Goal: Transaction & Acquisition: Obtain resource

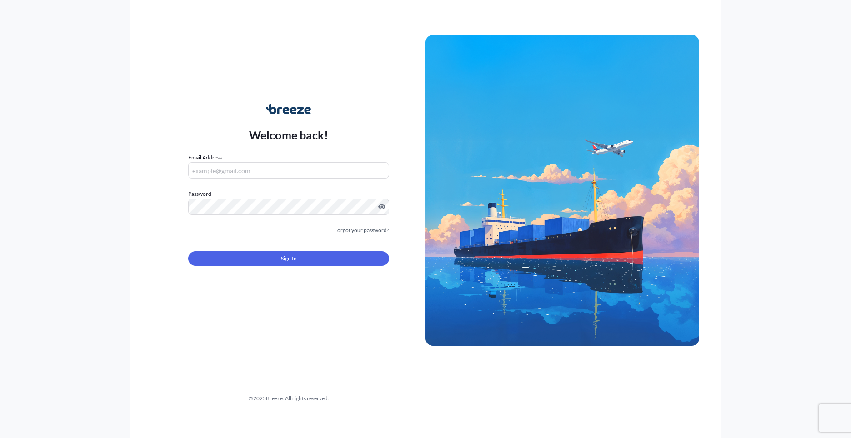
type input "[PERSON_NAME][EMAIL_ADDRESS][PERSON_NAME][DOMAIN_NAME]"
click at [341, 256] on button "Sign In" at bounding box center [288, 258] width 201 height 15
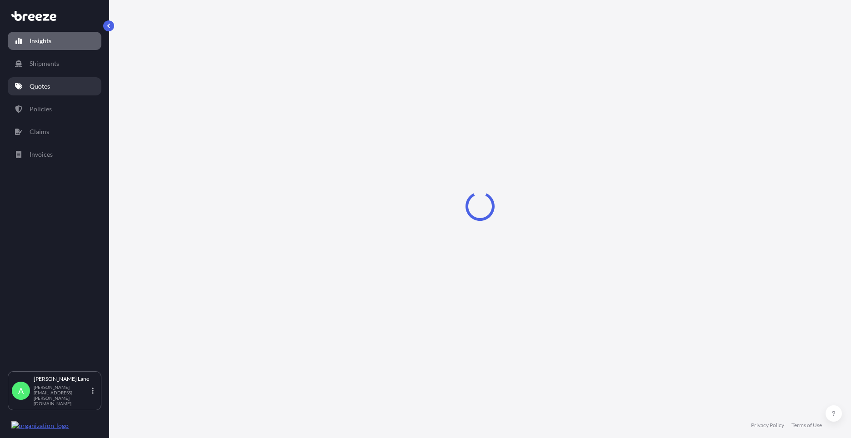
click at [51, 88] on link "Quotes" at bounding box center [55, 86] width 94 height 18
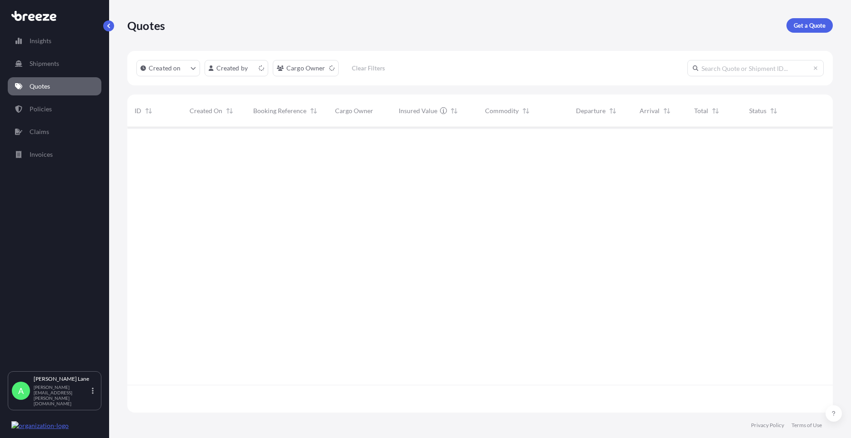
scroll to position [284, 699]
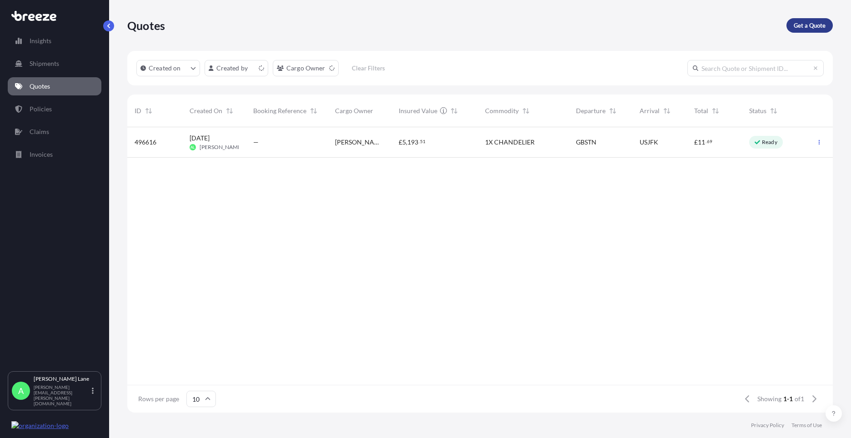
click at [817, 26] on p "Get a Quote" at bounding box center [810, 25] width 32 height 9
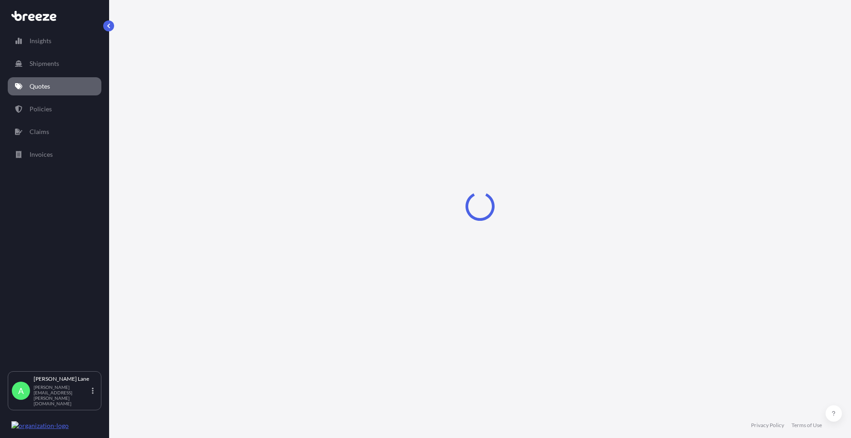
select select "Road"
select select "1"
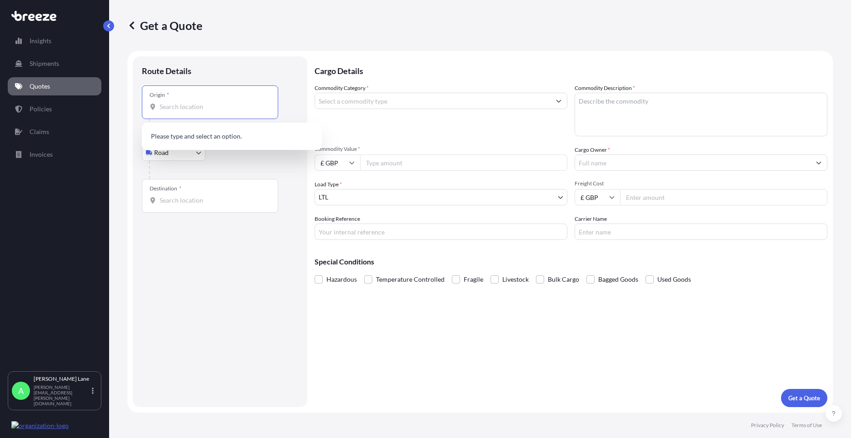
paste input "G73 3SY"
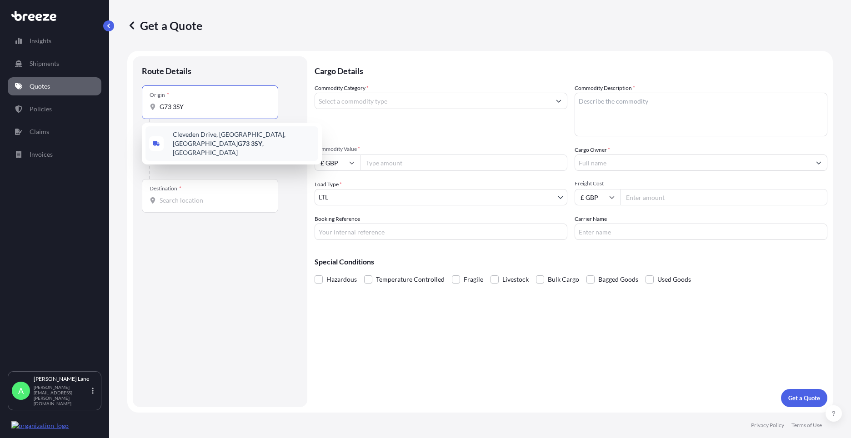
click at [210, 140] on span "[STREET_ADDRESS]" at bounding box center [244, 143] width 142 height 27
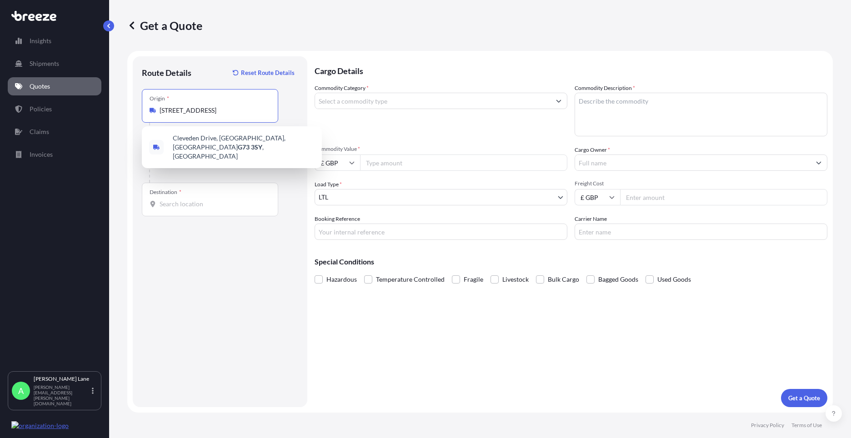
type input "[STREET_ADDRESS]"
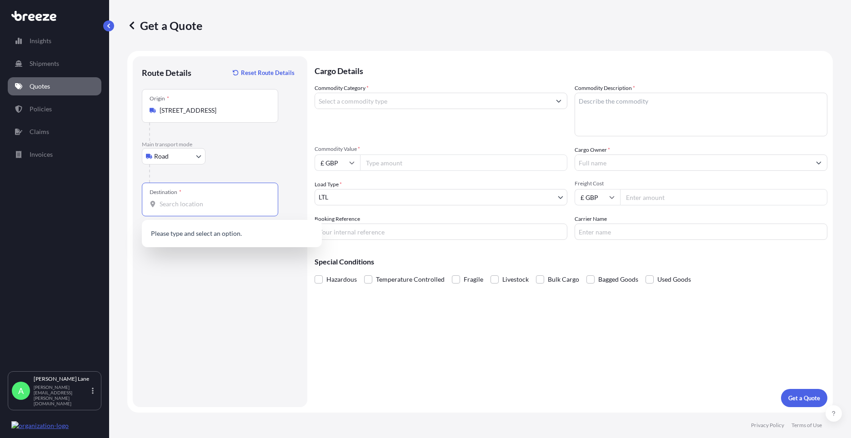
click at [208, 204] on input "Destination *" at bounding box center [213, 204] width 107 height 9
click at [209, 230] on div "[STREET_ADDRESS]" at bounding box center [231, 236] width 173 height 25
type input "[STREET_ADDRESS]"
drag, startPoint x: 374, startPoint y: 92, endPoint x: 375, endPoint y: 99, distance: 6.8
click at [374, 100] on div "Commodity Category *" at bounding box center [441, 110] width 253 height 53
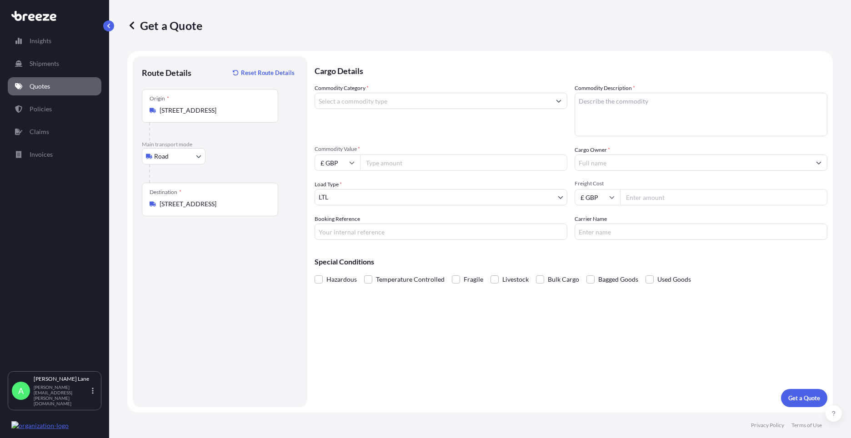
click at [369, 104] on input "Commodity Category *" at bounding box center [432, 101] width 235 height 16
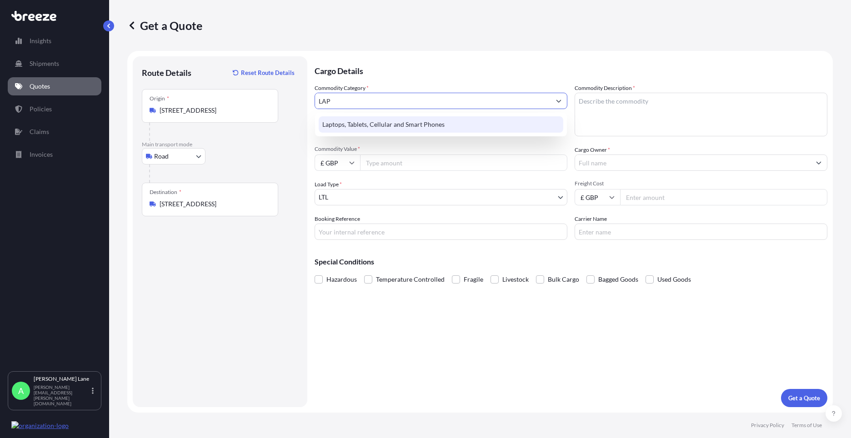
click at [384, 124] on div "Laptops, Tablets, Cellular and Smart Phones" at bounding box center [441, 124] width 245 height 16
type input "Laptops, Tablets, Cellular and Smart Phones"
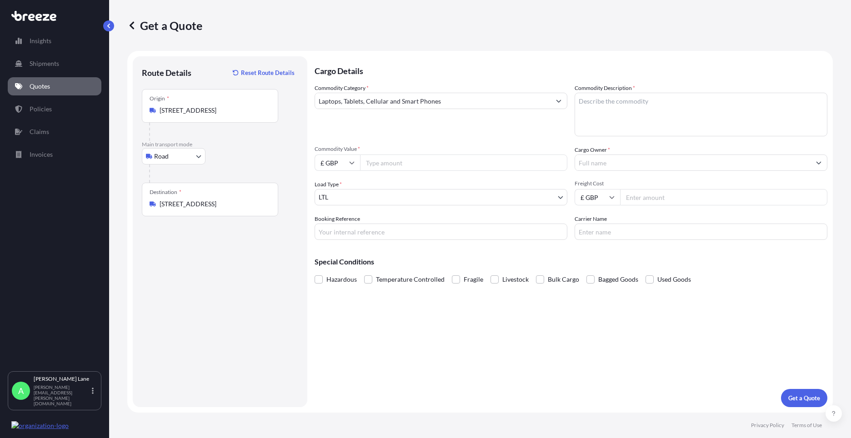
click at [376, 171] on div "Commodity Category * Laptops, Tablets, Cellular and Smart Phones Commodity Desc…" at bounding box center [571, 162] width 513 height 156
click at [380, 168] on input "Commodity Value *" at bounding box center [463, 163] width 207 height 16
type input "1000"
click at [350, 236] on input "Booking Reference" at bounding box center [441, 232] width 253 height 16
type input "1886657"
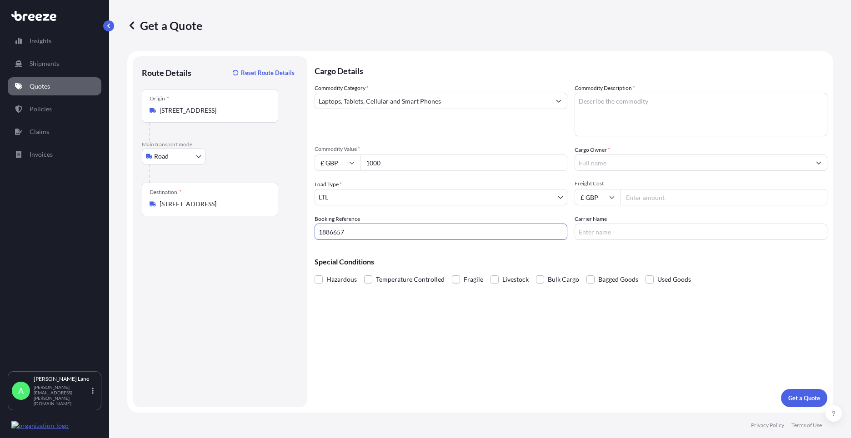
click at [628, 102] on textarea "Commodity Description *" at bounding box center [701, 115] width 253 height 44
paste textarea "IPAD, IPAD CASE, IPENCIL & CHARGER"
type textarea "IPAD, IPAD CASE, IPENCIL & CHARGER"
click at [639, 160] on input "Cargo Owner *" at bounding box center [692, 163] width 235 height 16
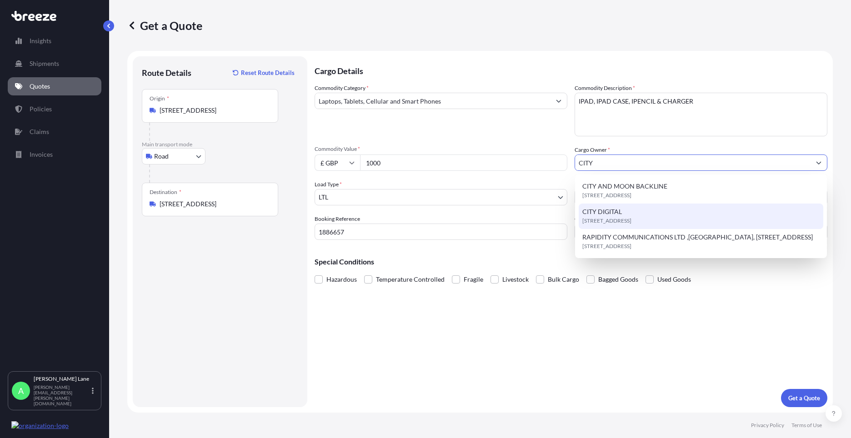
click at [622, 217] on span "[STREET_ADDRESS]" at bounding box center [606, 220] width 49 height 9
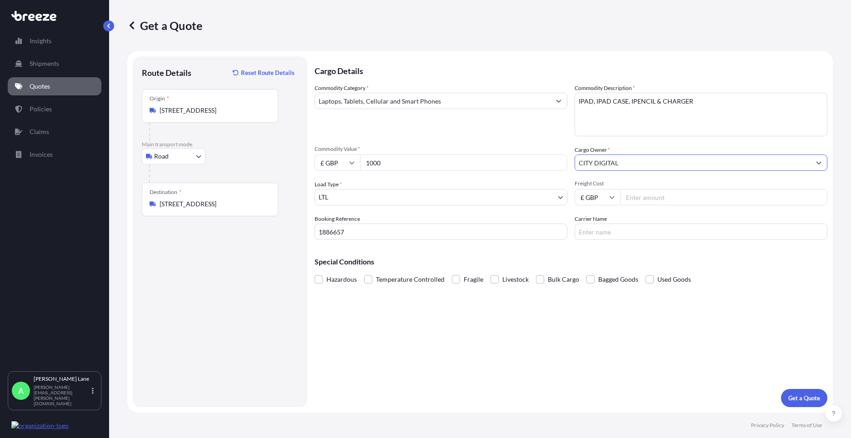
type input "CITY DIGITAL"
click at [645, 199] on input "Freight Cost" at bounding box center [723, 197] width 207 height 16
type input "28.10"
click at [630, 224] on input "Carrier Name" at bounding box center [701, 232] width 253 height 16
type input "DPD"
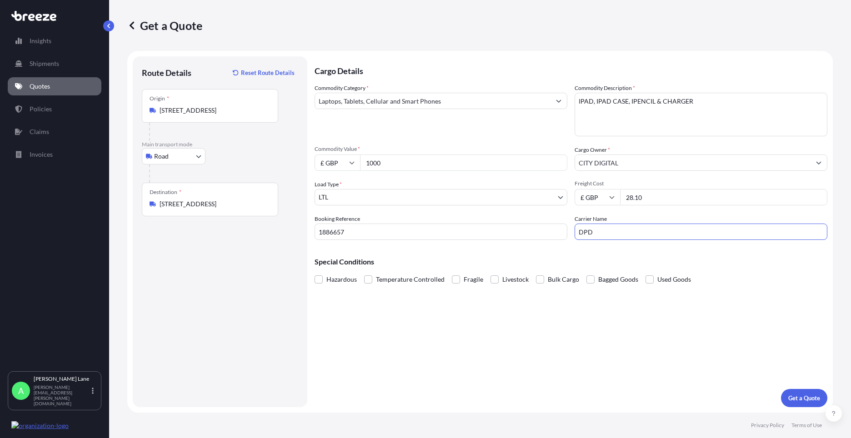
drag, startPoint x: 497, startPoint y: 363, endPoint x: 710, endPoint y: 388, distance: 213.7
click at [500, 362] on div "Cargo Details Commodity Category * Laptops, Tablets, Cellular and Smart Phones …" at bounding box center [571, 231] width 513 height 351
click at [827, 396] on form "Route Details Reset Route Details Place of loading Road Road Rail Origin * [GEO…" at bounding box center [479, 232] width 705 height 362
click at [805, 400] on p "Get a Quote" at bounding box center [804, 398] width 32 height 9
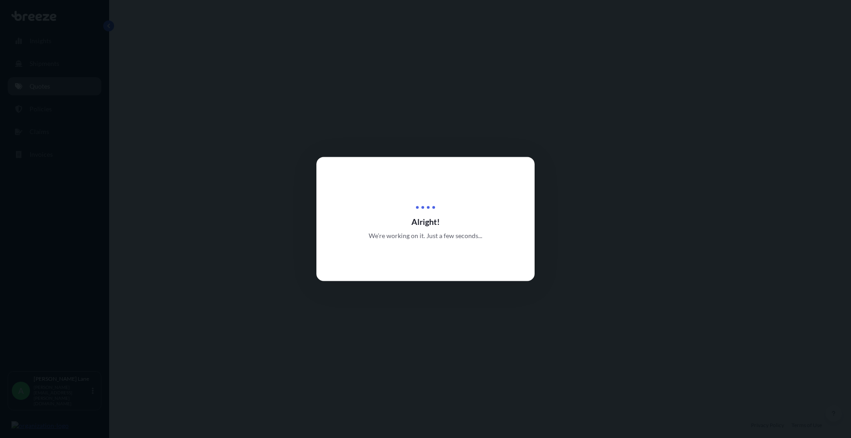
select select "Road"
select select "1"
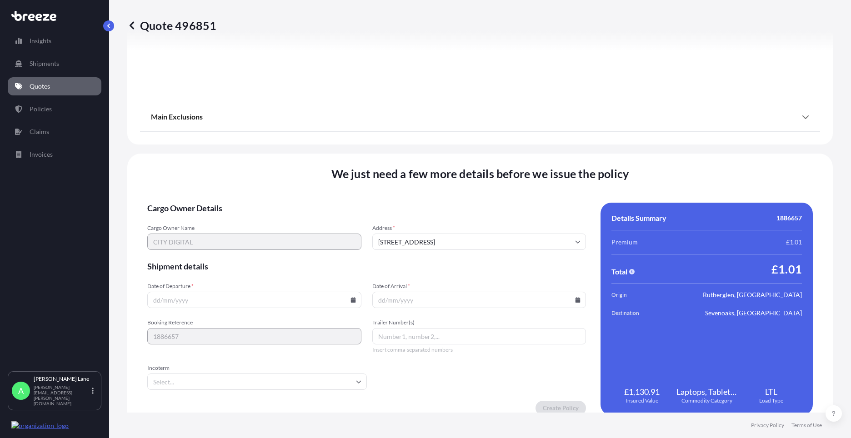
scroll to position [1005, 0]
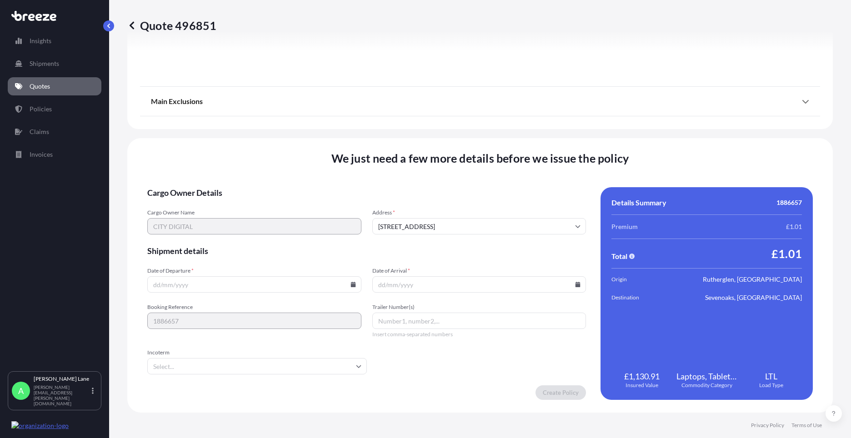
click at [347, 283] on input "Date of Departure *" at bounding box center [254, 284] width 214 height 16
click at [352, 284] on icon at bounding box center [352, 284] width 5 height 5
click at [210, 221] on button "19" at bounding box center [211, 221] width 15 height 15
type input "[DATE]"
click at [187, 367] on input "Incoterm" at bounding box center [257, 366] width 220 height 16
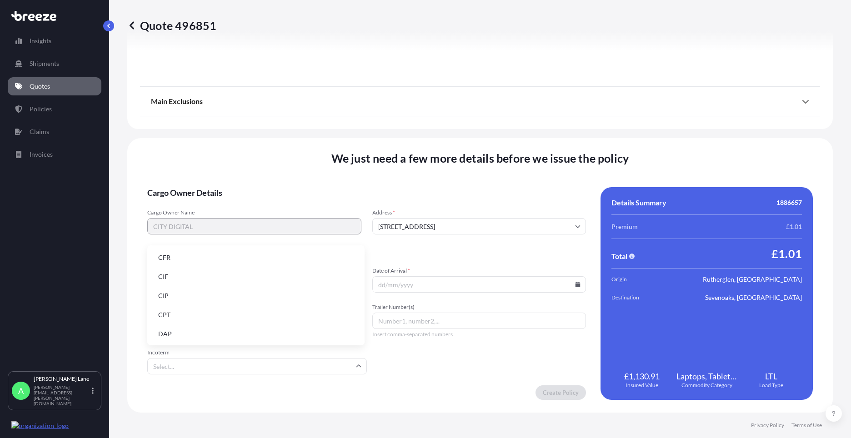
drag, startPoint x: 195, startPoint y: 334, endPoint x: 344, endPoint y: 324, distance: 149.0
click at [195, 333] on li "DAP" at bounding box center [256, 333] width 210 height 17
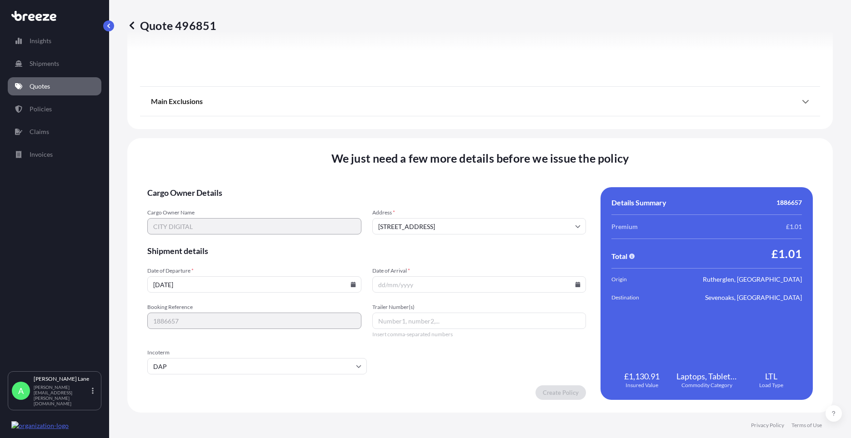
paste input "0011 631 670 5"
type input "0011 631 670 5"
click at [571, 281] on input "Date of Arrival *" at bounding box center [479, 284] width 214 height 16
click at [575, 285] on icon at bounding box center [577, 284] width 5 height 5
click at [457, 221] on button "20" at bounding box center [454, 221] width 15 height 15
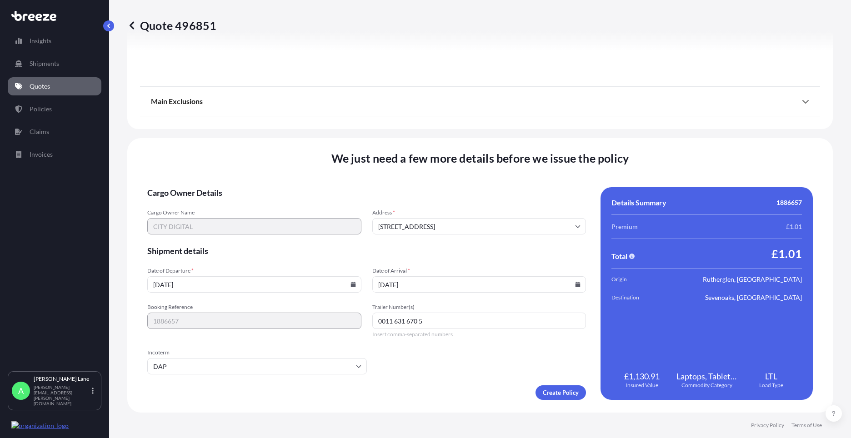
type input "[DATE]"
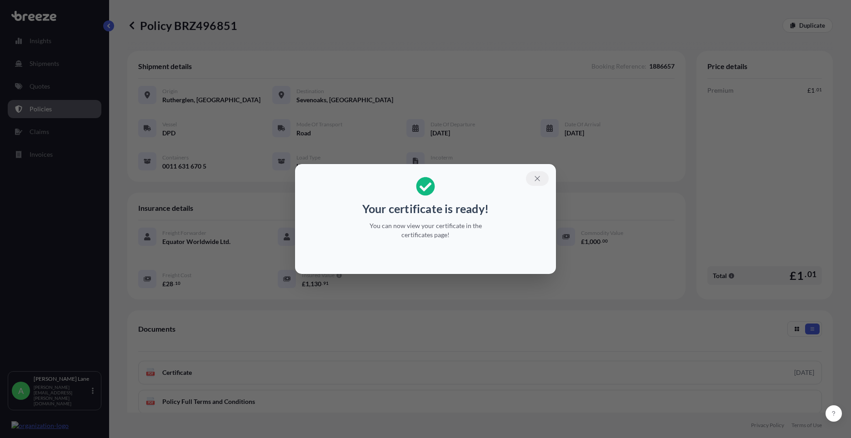
click at [540, 181] on icon "button" at bounding box center [537, 179] width 8 height 8
